Goal: Task Accomplishment & Management: Use online tool/utility

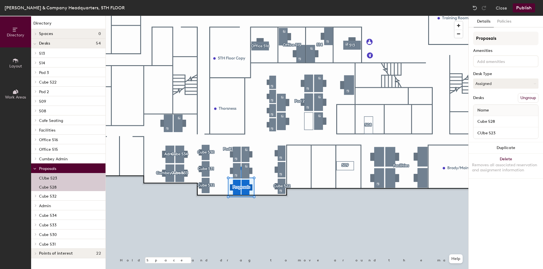
click at [526, 97] on button "Ungroup" at bounding box center [528, 98] width 21 height 10
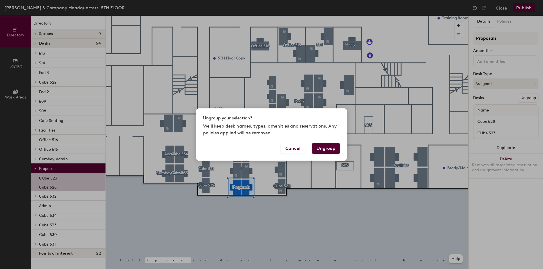
click at [335, 146] on button "Ungroup" at bounding box center [326, 148] width 28 height 11
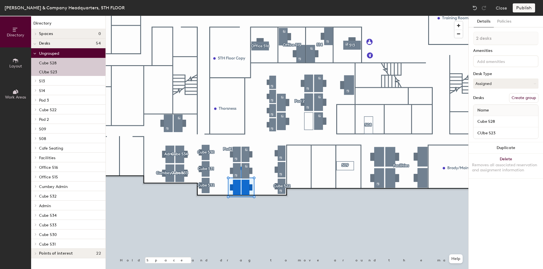
type input "1 desk"
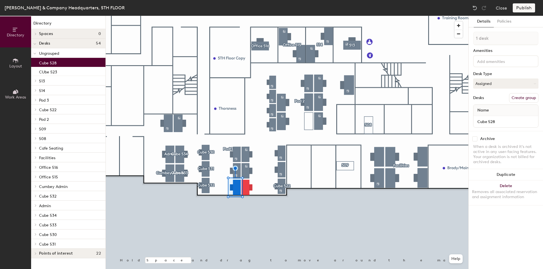
click at [513, 99] on button "Create group" at bounding box center [523, 98] width 29 height 10
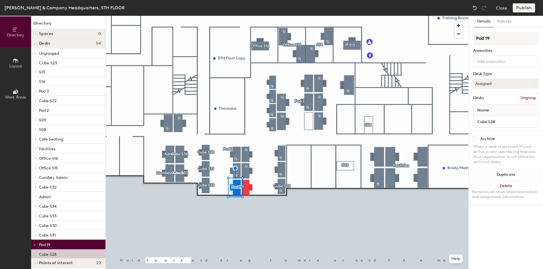
click at [460, 39] on div "Directory Layout Work Areas Directory Spaces 0 Desks 54 Ungrouped CUbe 523 513 …" at bounding box center [271, 143] width 543 height 254
type input "Proposals"
click at [246, 16] on div at bounding box center [287, 16] width 362 height 0
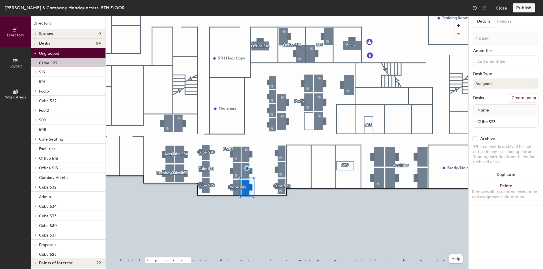
click at [524, 95] on button "Create group" at bounding box center [523, 98] width 29 height 10
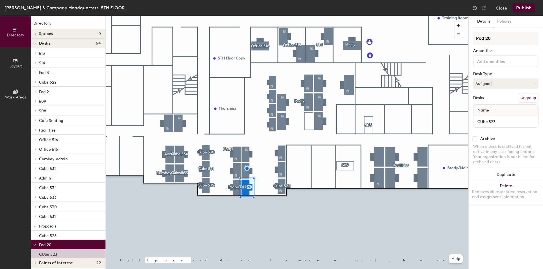
click at [467, 41] on div "Directory Layout Work Areas Directory Spaces 0 Desks 54 513 Office 513 514 Offi…" at bounding box center [271, 143] width 543 height 254
type input "Cube 523"
click at [527, 7] on button "Publish" at bounding box center [524, 7] width 22 height 9
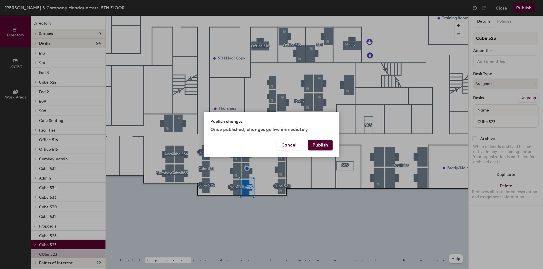
click at [317, 145] on button "Publish" at bounding box center [320, 145] width 25 height 11
